Goal: Book appointment/travel/reservation

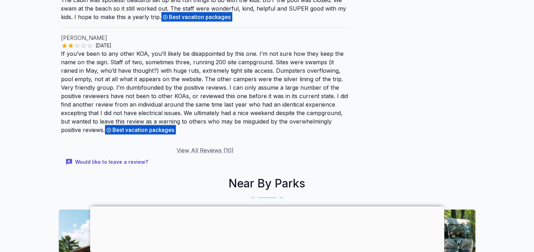
scroll to position [1010, 0]
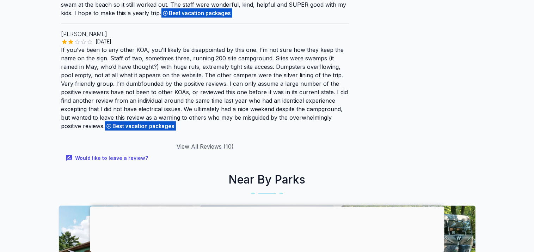
click at [140, 129] on span "Best vacation packages" at bounding box center [145, 126] width 64 height 7
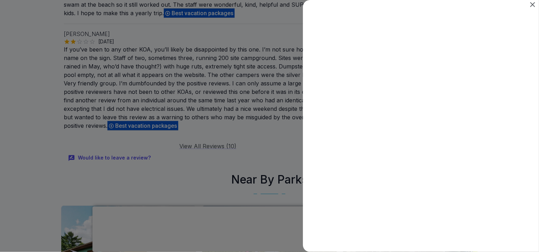
scroll to position [0, 0]
click at [533, 5] on icon "Close" at bounding box center [532, 4] width 8 height 8
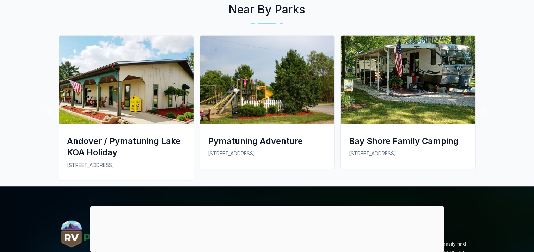
scroll to position [1182, 0]
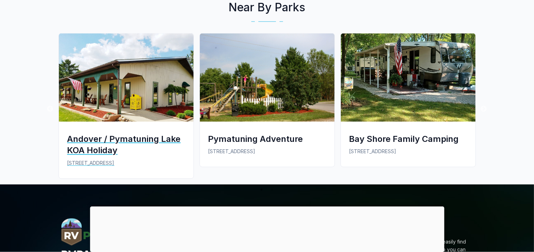
click at [108, 111] on img at bounding box center [126, 77] width 135 height 88
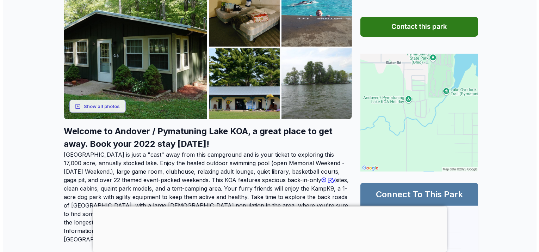
scroll to position [128, 0]
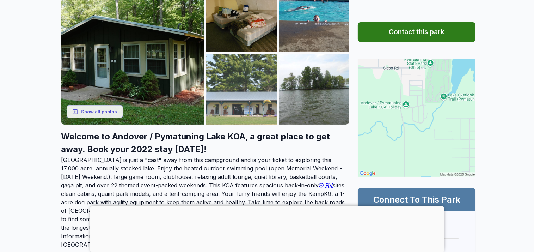
click at [245, 106] on img at bounding box center [241, 89] width 71 height 71
